Goal: Find specific page/section: Find specific page/section

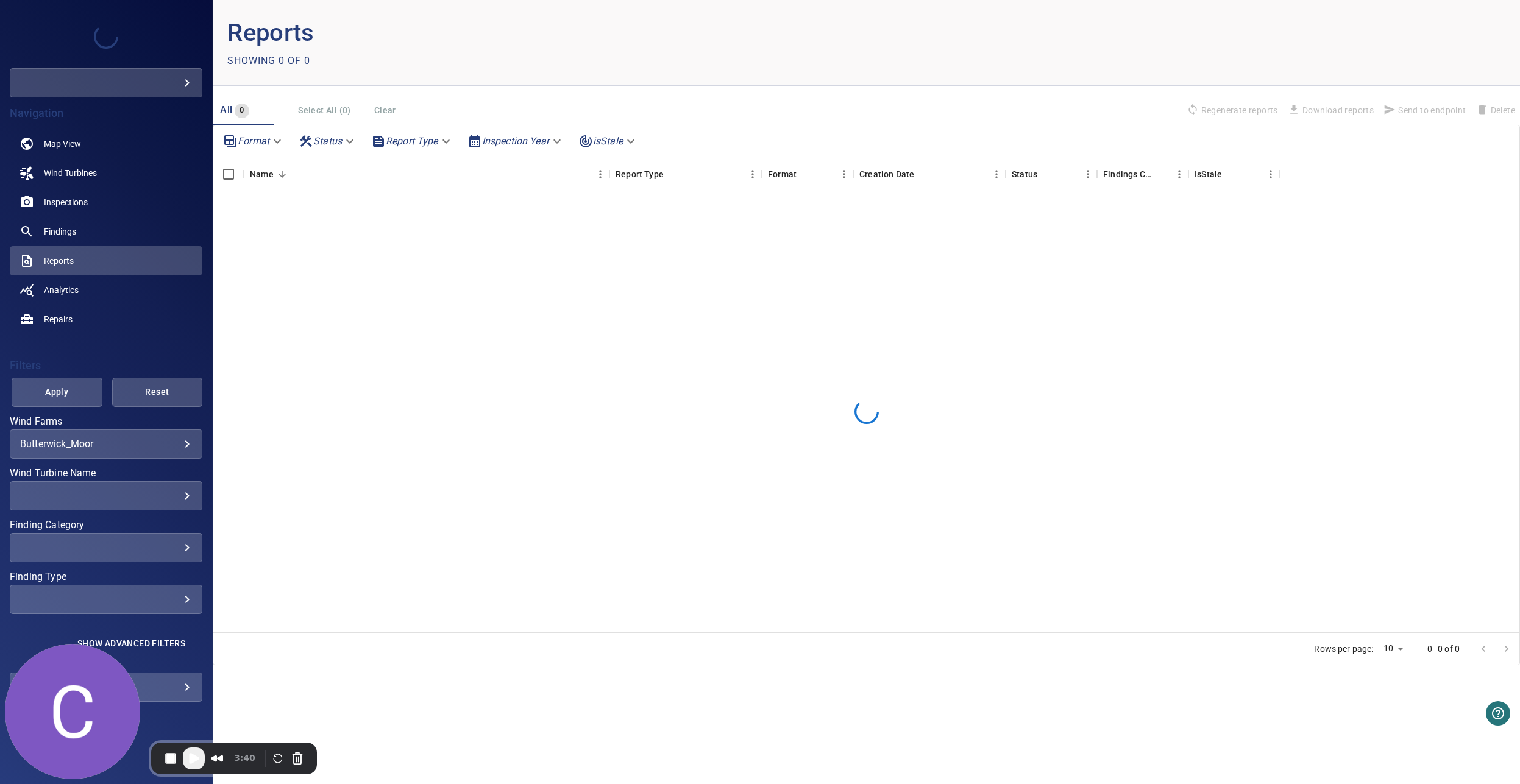
click at [123, 451] on div "**********" at bounding box center [106, 444] width 192 height 29
click at [142, 446] on body "**********" at bounding box center [760, 392] width 1520 height 784
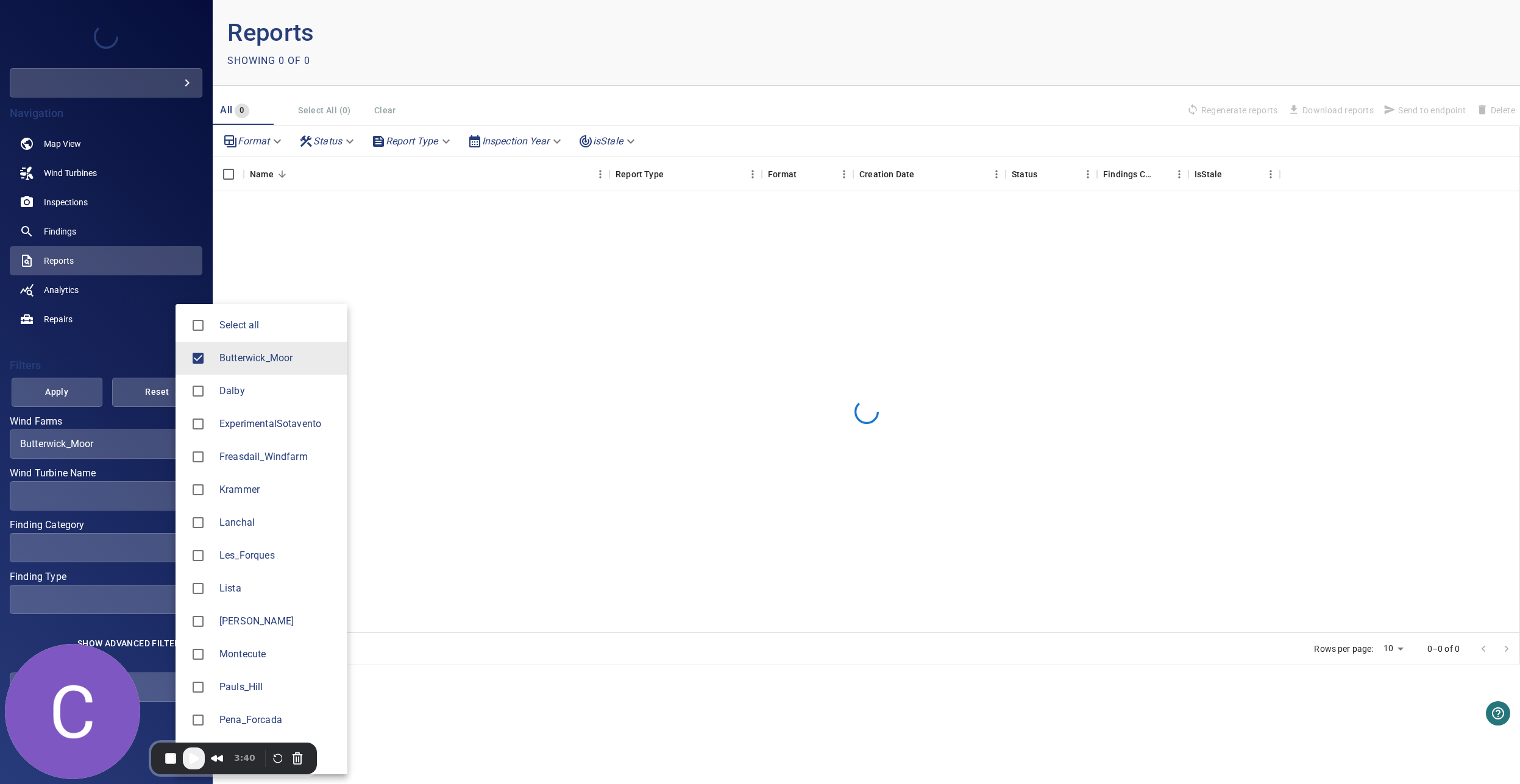
click at [266, 707] on li "Pena_Forcada" at bounding box center [261, 720] width 172 height 33
click at [266, 687] on span "Pauls_Hill" at bounding box center [278, 687] width 118 height 15
click at [259, 721] on span "Pena_Forcada" at bounding box center [278, 720] width 118 height 15
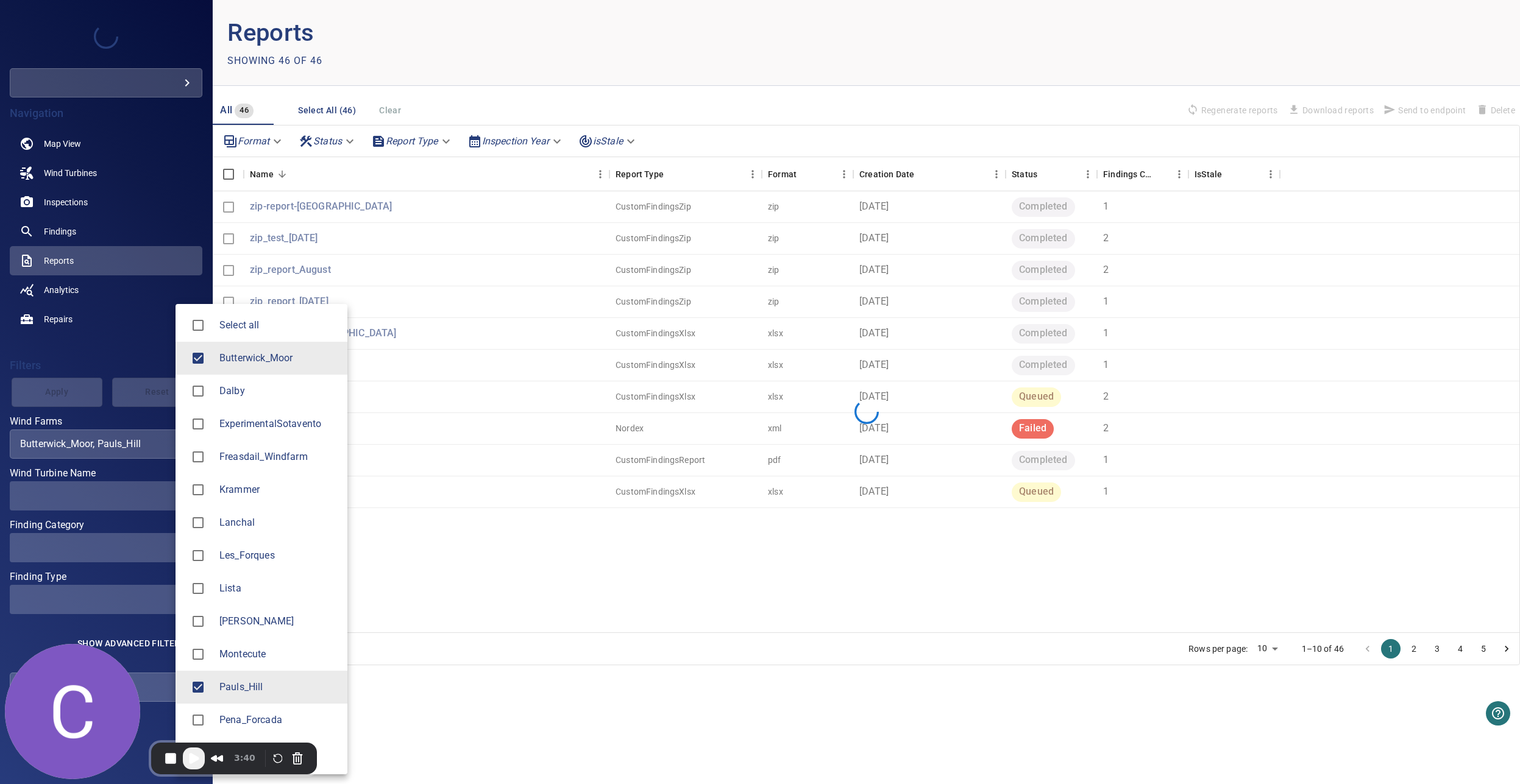
click at [250, 367] on li "Butterwick_Moor" at bounding box center [261, 358] width 172 height 33
type input "**********"
click at [477, 547] on div at bounding box center [760, 392] width 1520 height 784
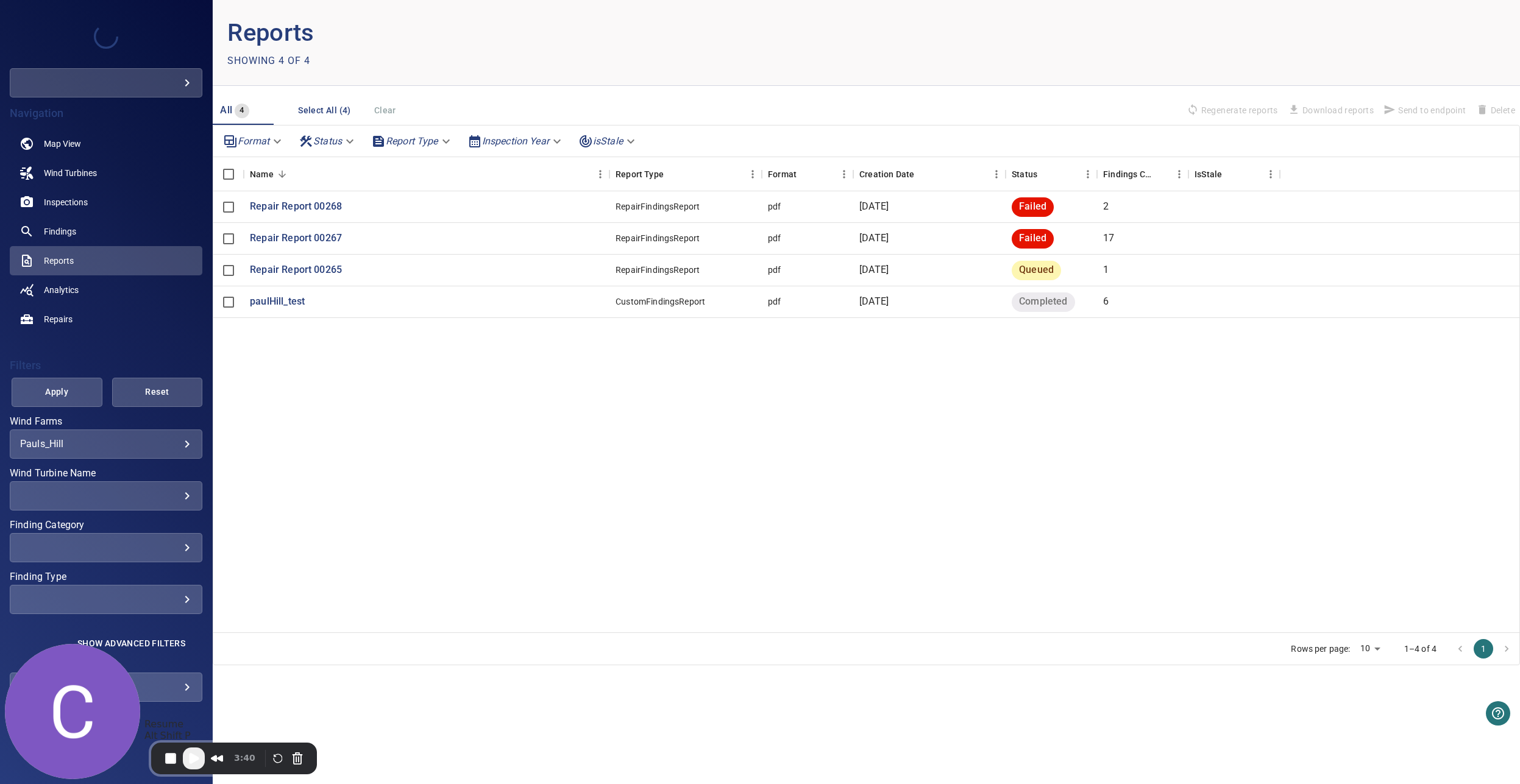
click at [197, 761] on span "Play Recording" at bounding box center [194, 758] width 15 height 15
click at [65, 385] on span "Apply" at bounding box center [56, 392] width 60 height 15
click at [595, 175] on icon "Menu" at bounding box center [600, 174] width 12 height 12
click at [567, 232] on span "Manage columns" at bounding box center [544, 232] width 109 height 15
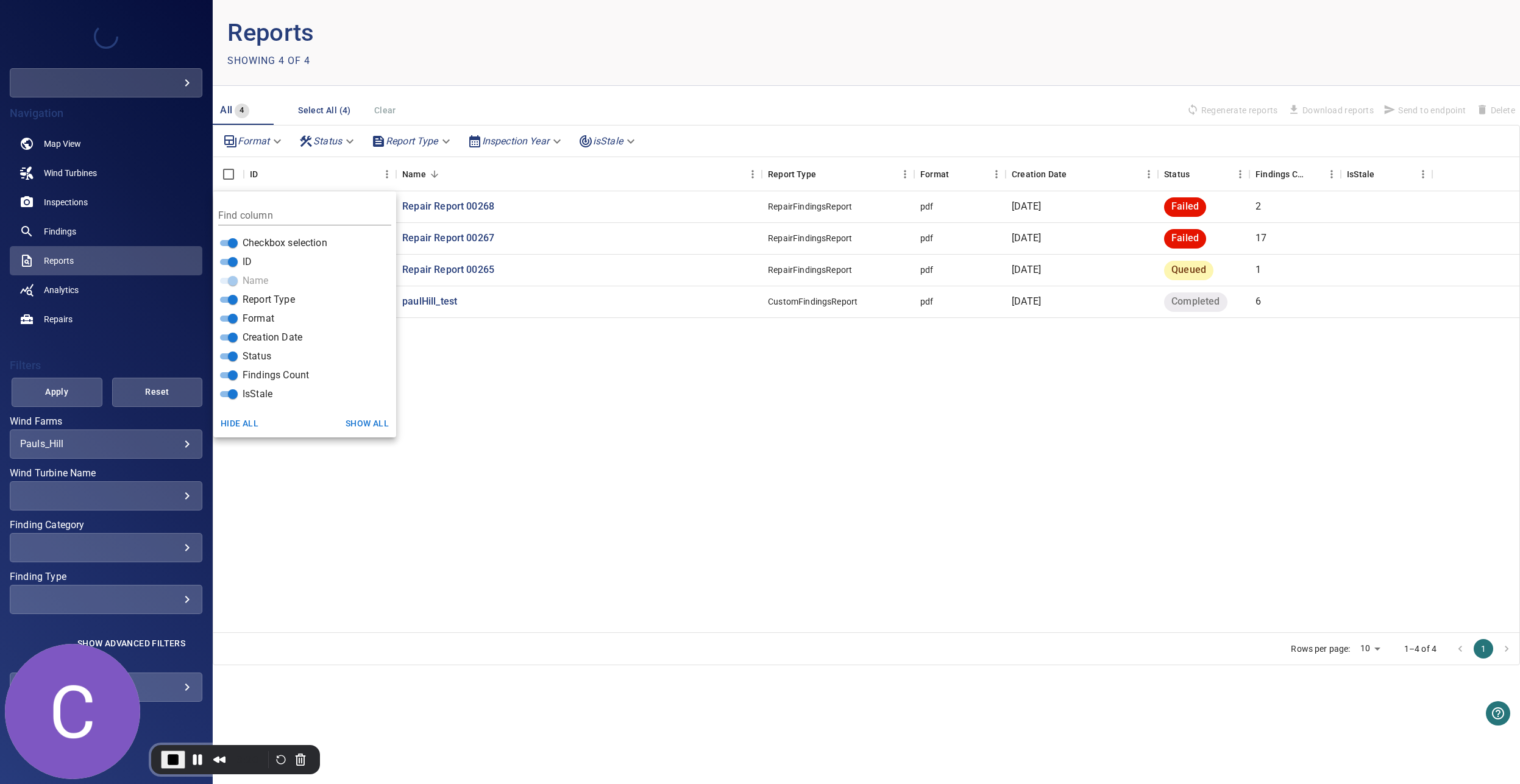
click at [514, 371] on div "RepairReport#00268 Repair Report 00268 RepairFindingsReport pdf [DATE] Failed 2…" at bounding box center [866, 411] width 1306 height 441
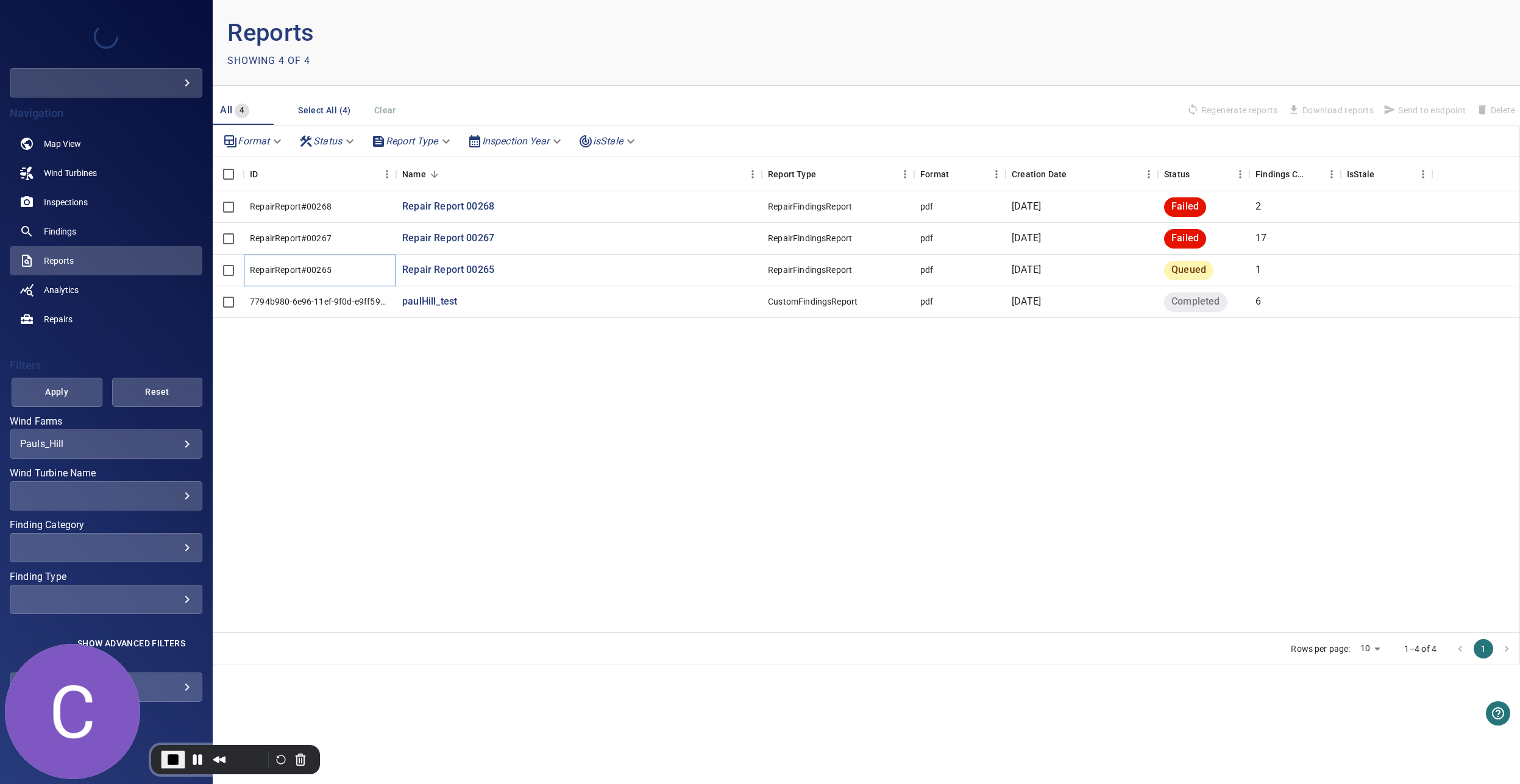
click at [321, 266] on div "RepairReport#00265" at bounding box center [290, 270] width 82 height 12
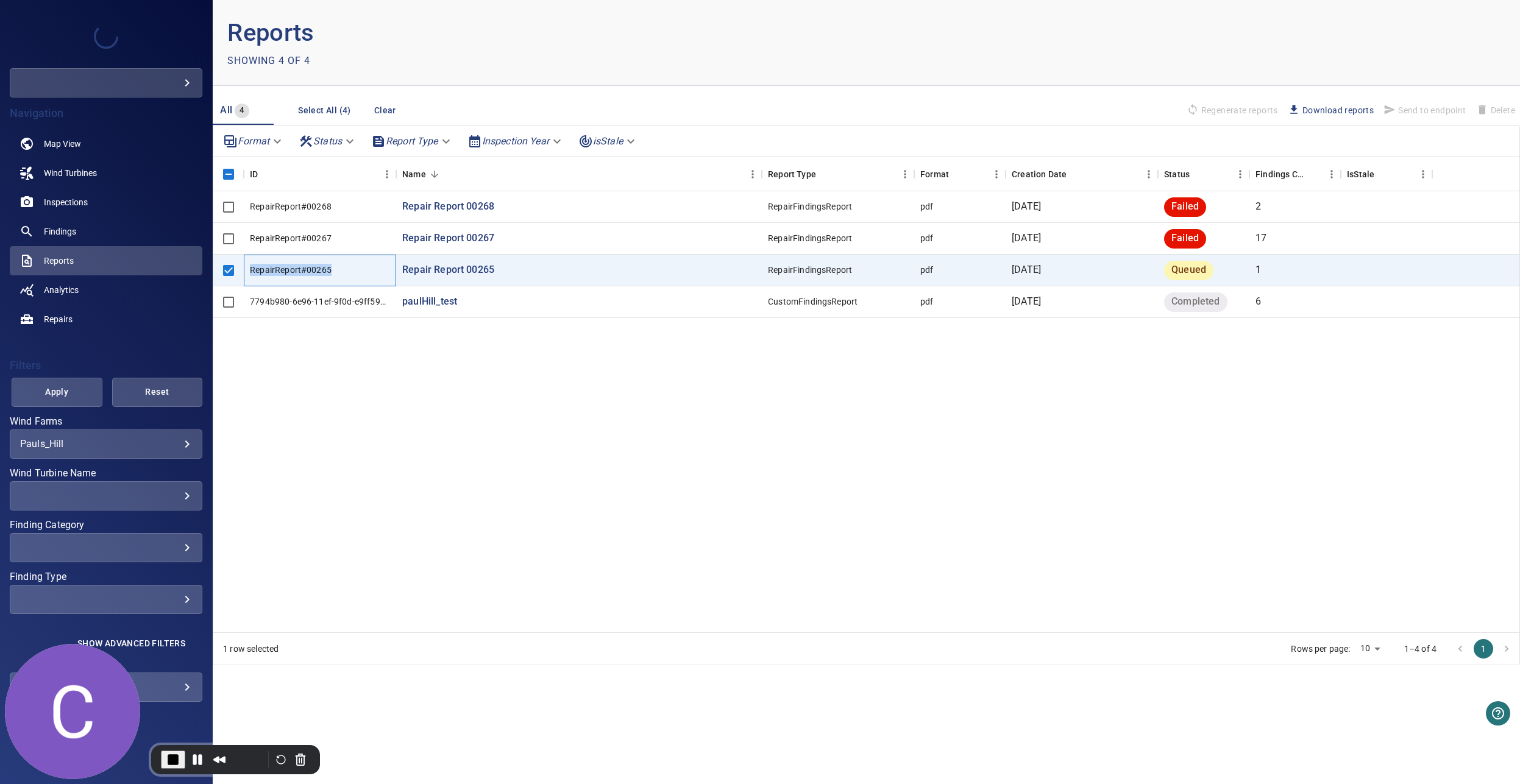
click at [321, 266] on div "RepairReport#00265" at bounding box center [290, 270] width 82 height 12
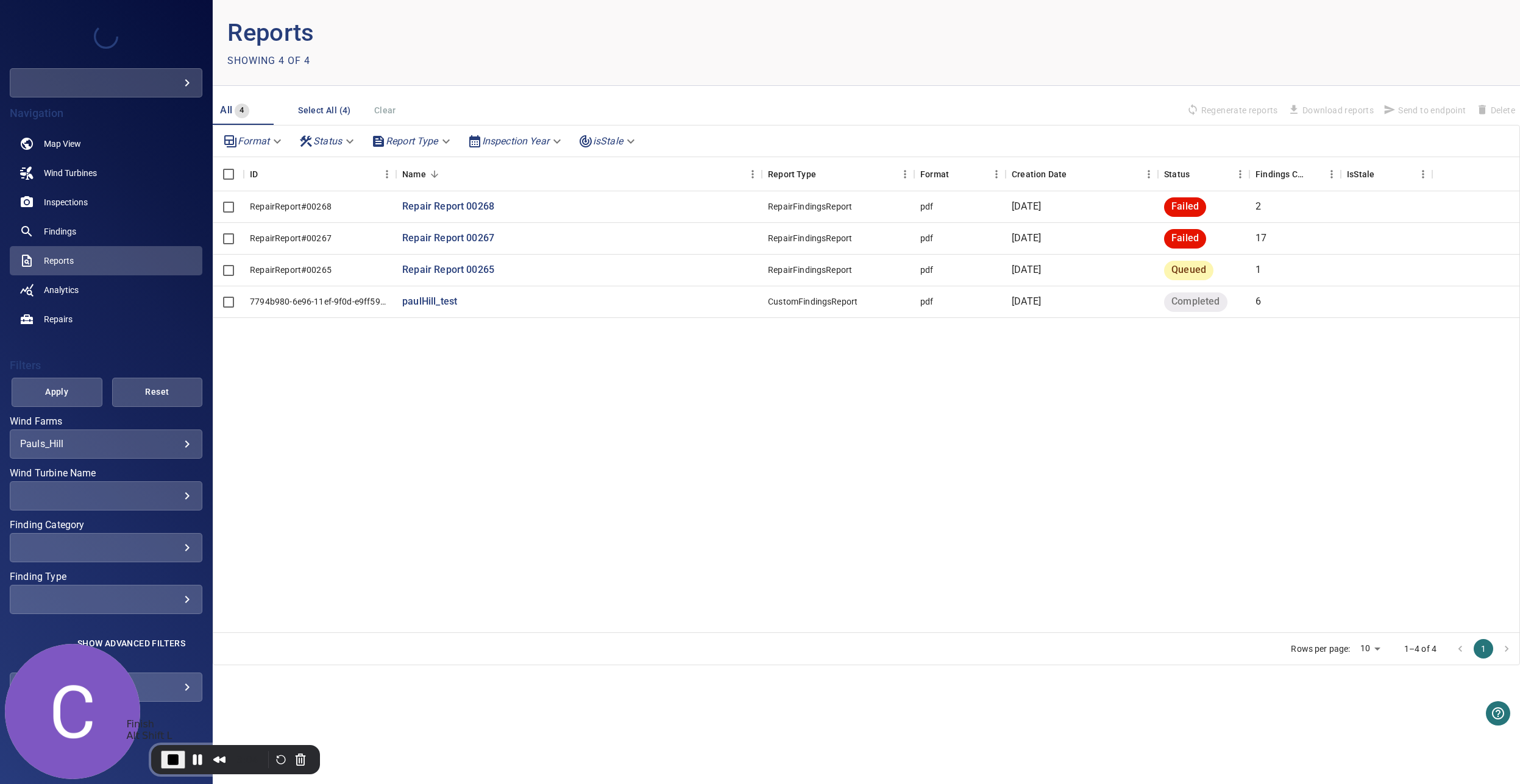
click at [178, 755] on span "End Recording" at bounding box center [173, 759] width 15 height 15
